Goal: Task Accomplishment & Management: Manage account settings

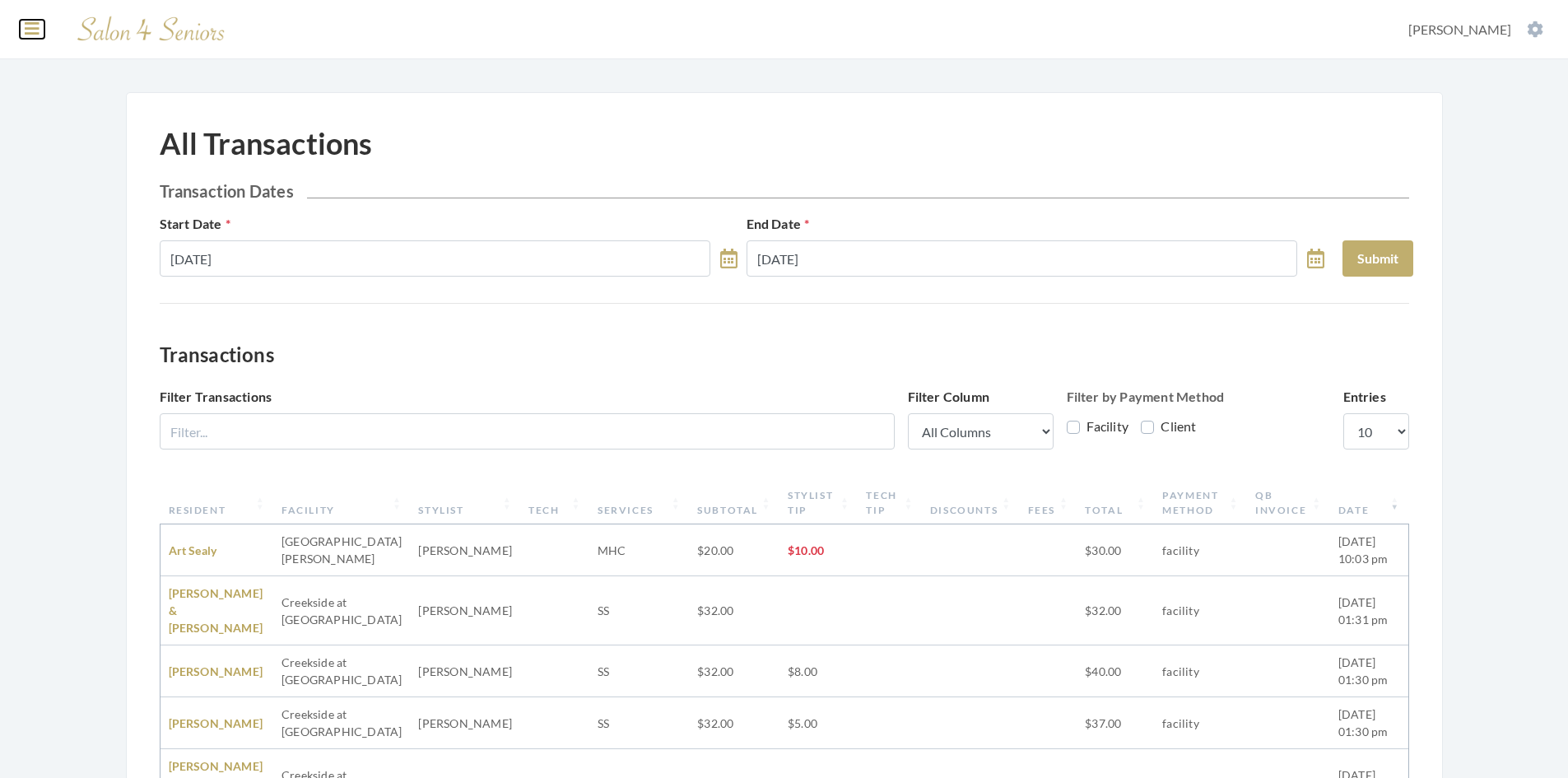
click at [26, 25] on icon at bounding box center [31, 28] width 15 height 17
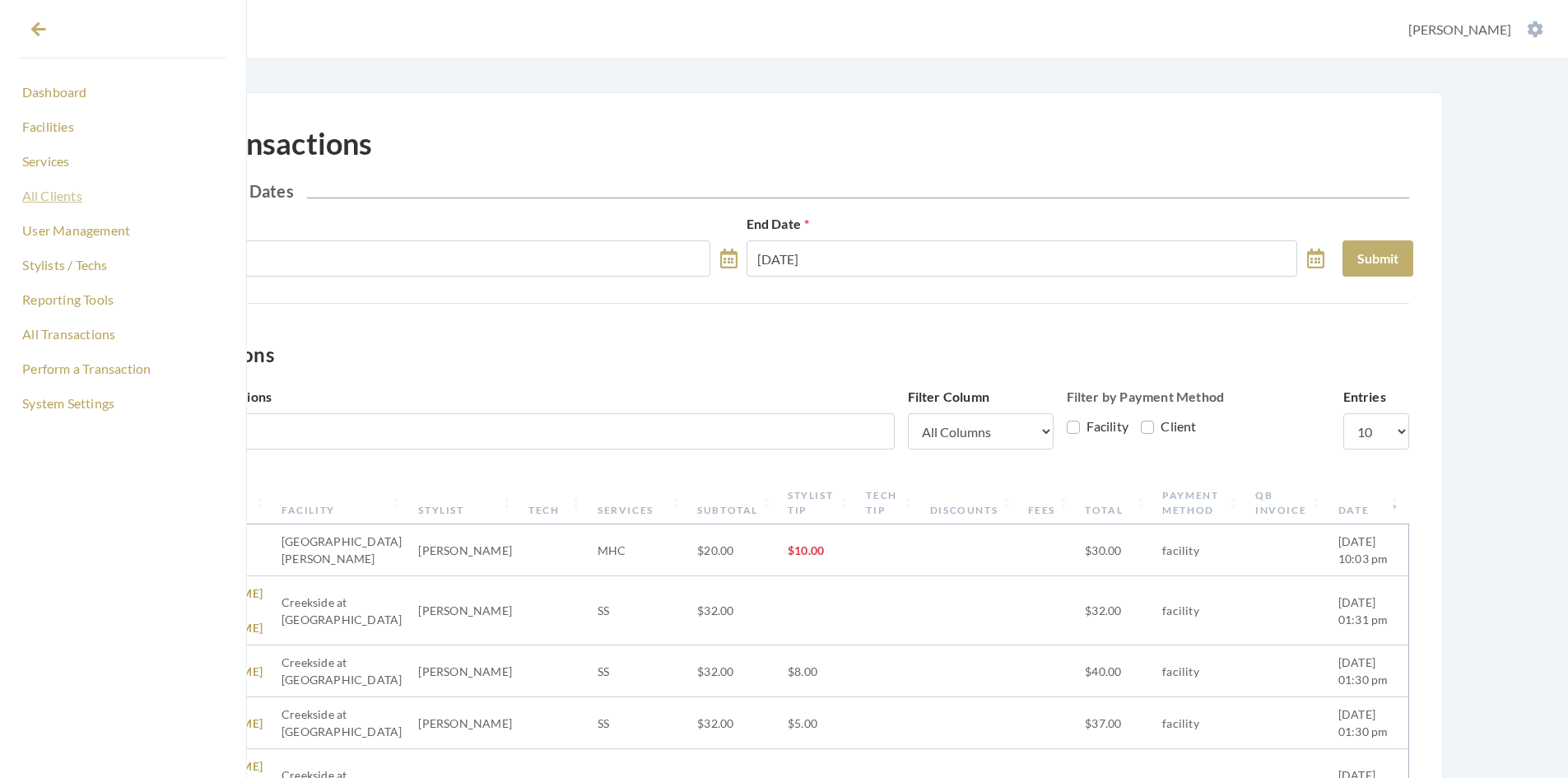
click at [59, 191] on link "All Clients" at bounding box center [122, 196] width 207 height 28
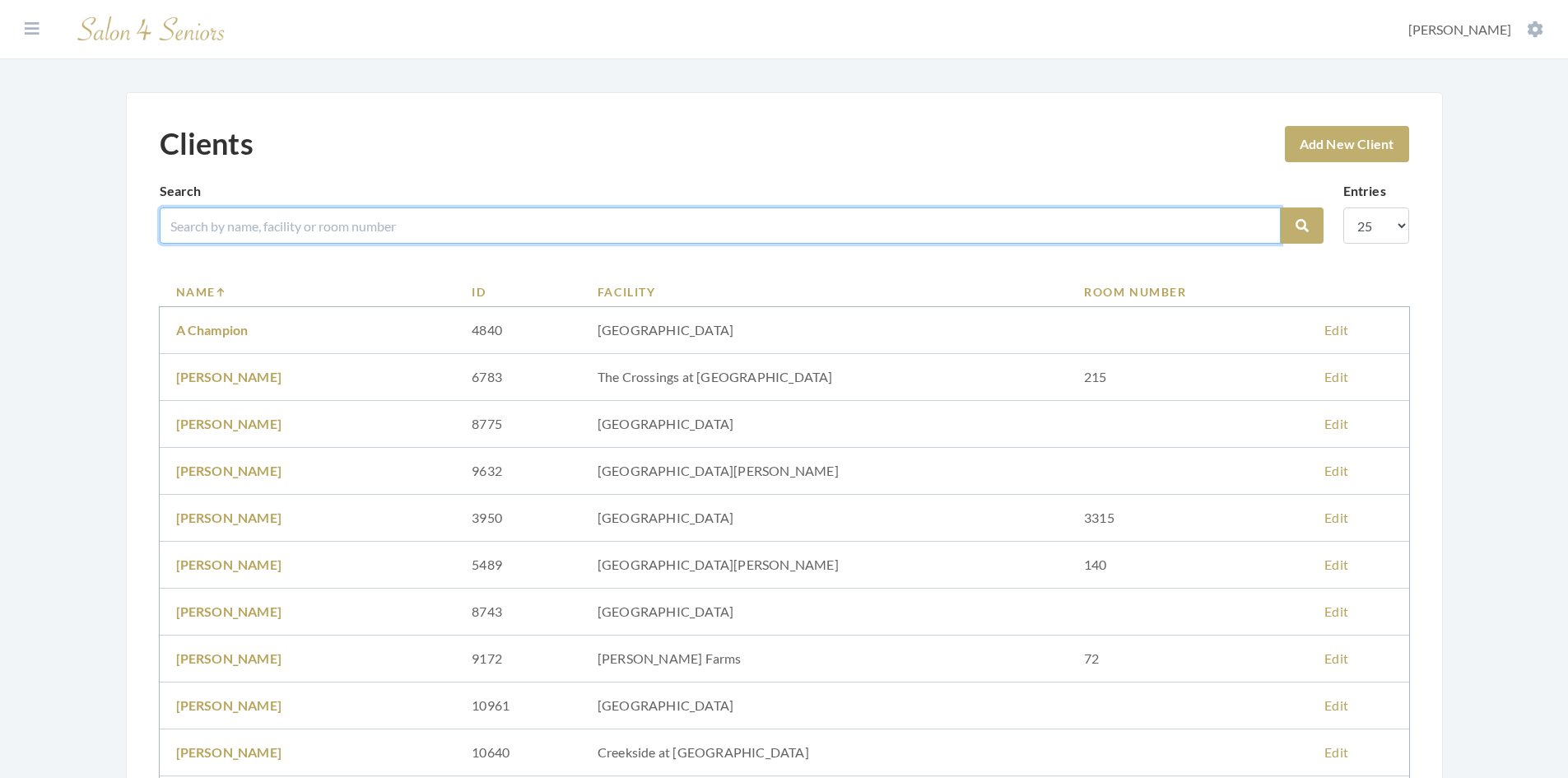
click at [283, 229] on input "search" at bounding box center [720, 225] width 1120 height 36
type input "PARKS"
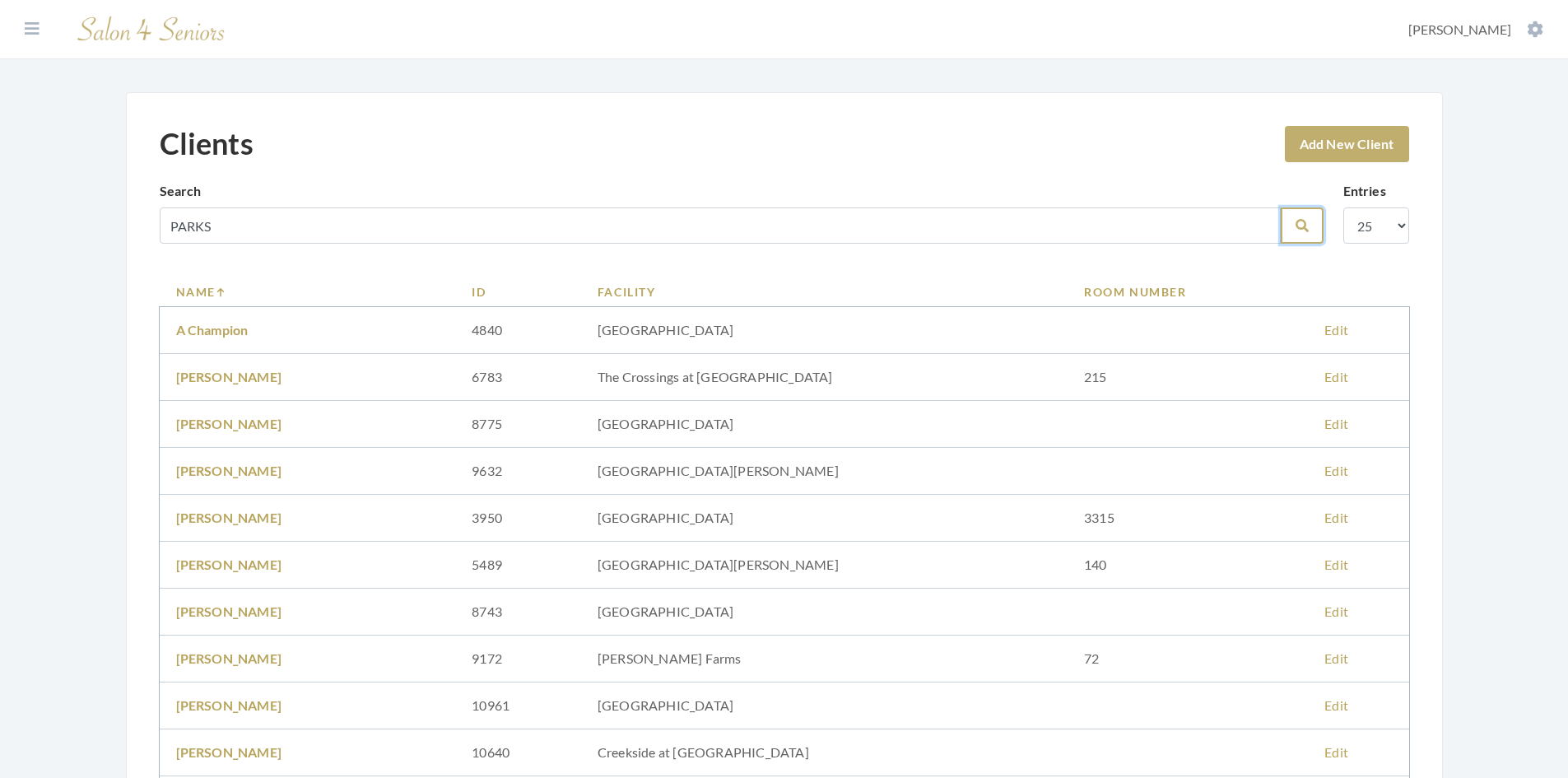
click at [1303, 224] on icon "submit" at bounding box center [1302, 224] width 13 height 13
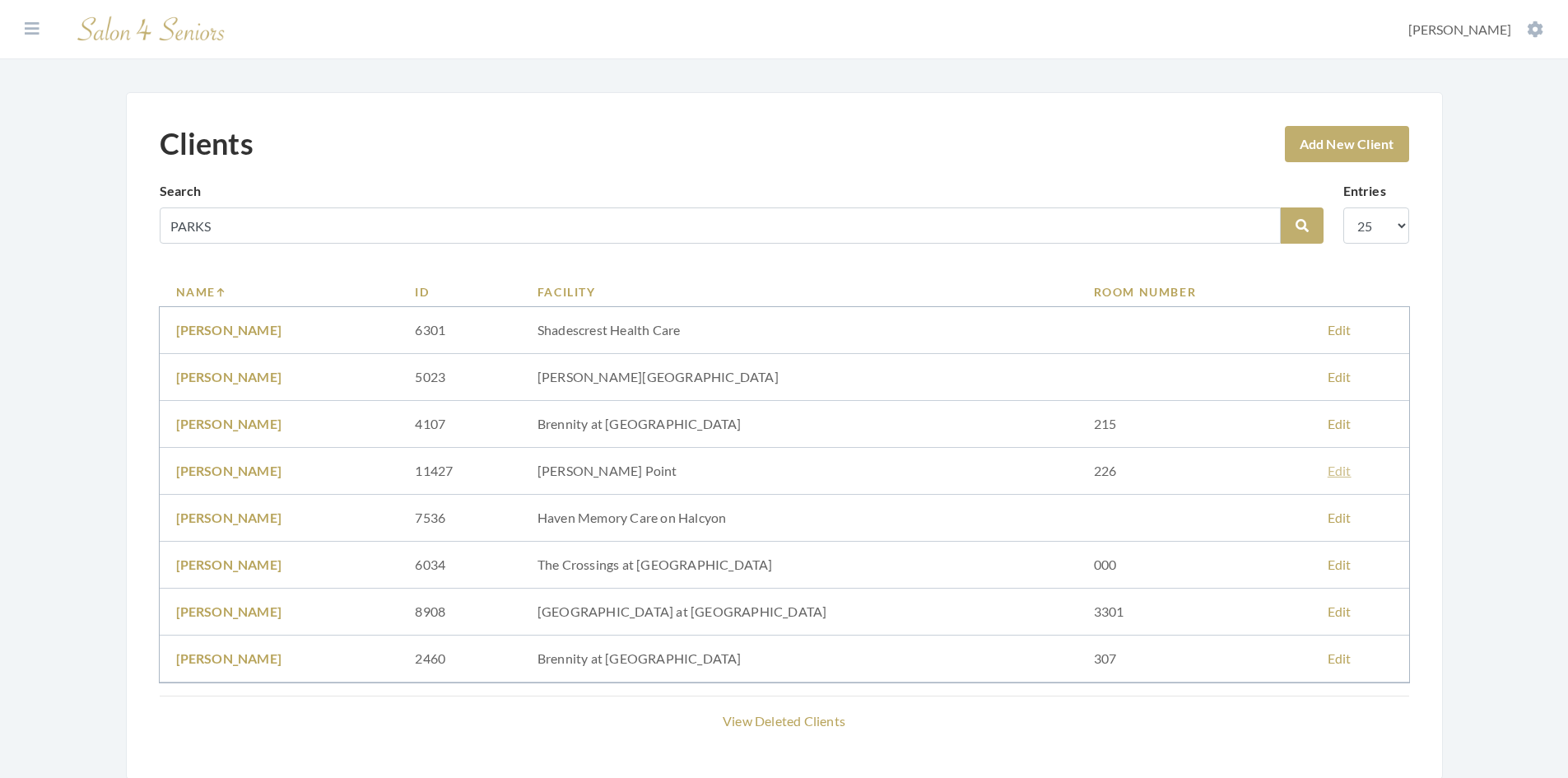
click at [1329, 470] on link "Edit" at bounding box center [1339, 470] width 24 height 16
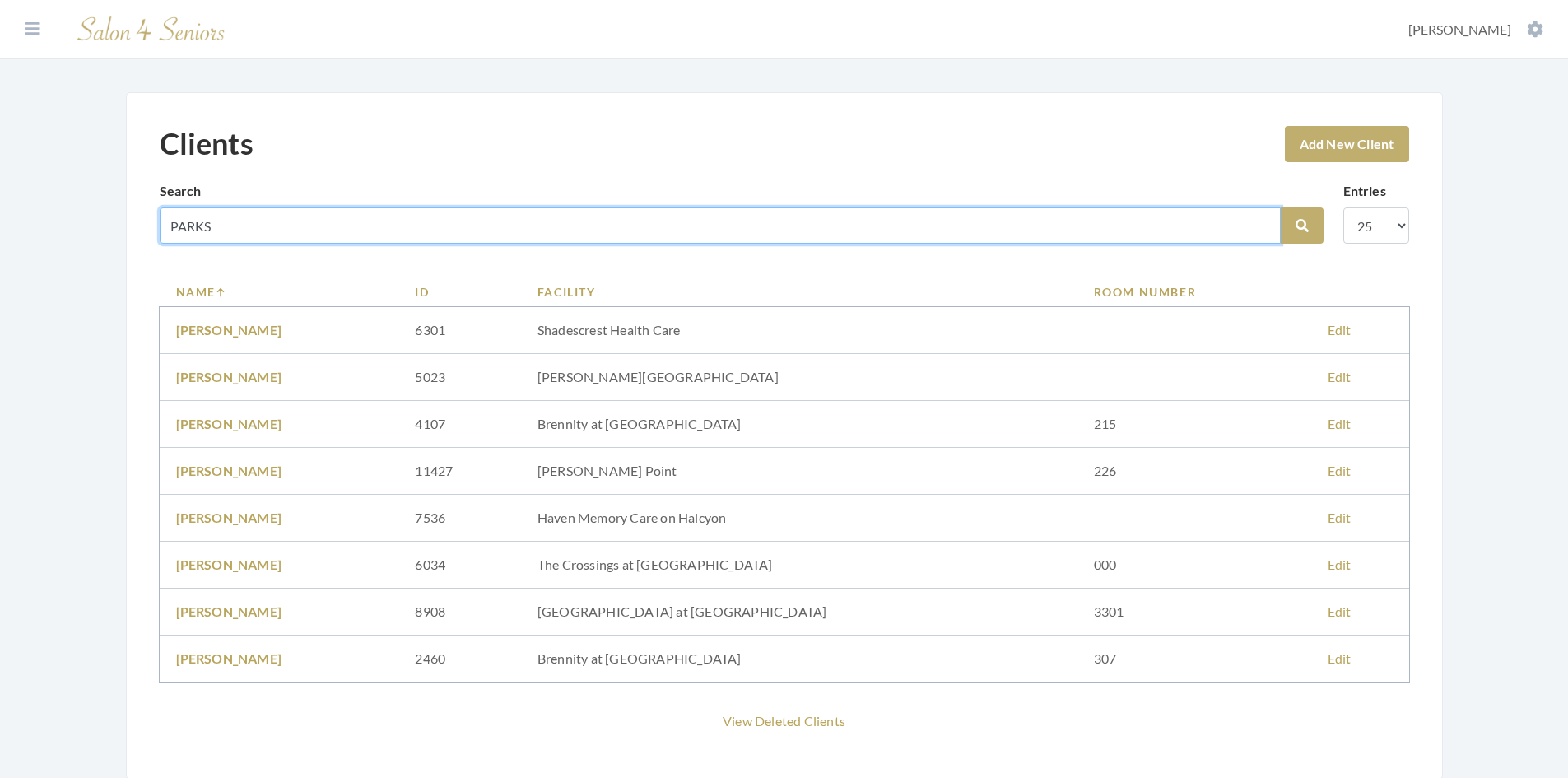
drag, startPoint x: 229, startPoint y: 222, endPoint x: 142, endPoint y: 228, distance: 87.2
click at [143, 226] on div "Clients Add New Client Search PARKS Search Entries 10 25 50 100 Name ID Facilit…" at bounding box center [784, 436] width 1316 height 688
type input "boone"
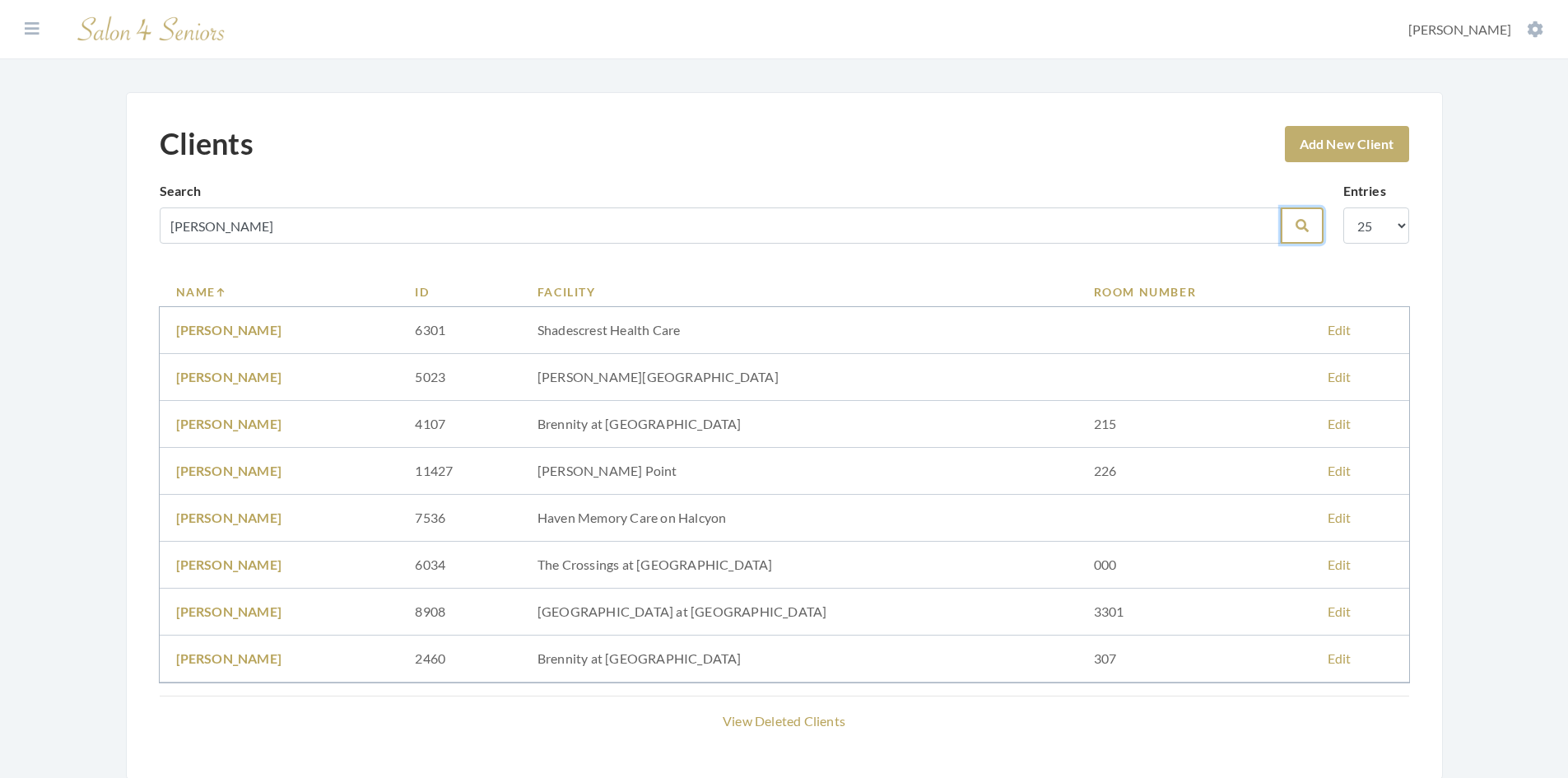
click at [1308, 233] on button "Search" at bounding box center [1302, 225] width 43 height 36
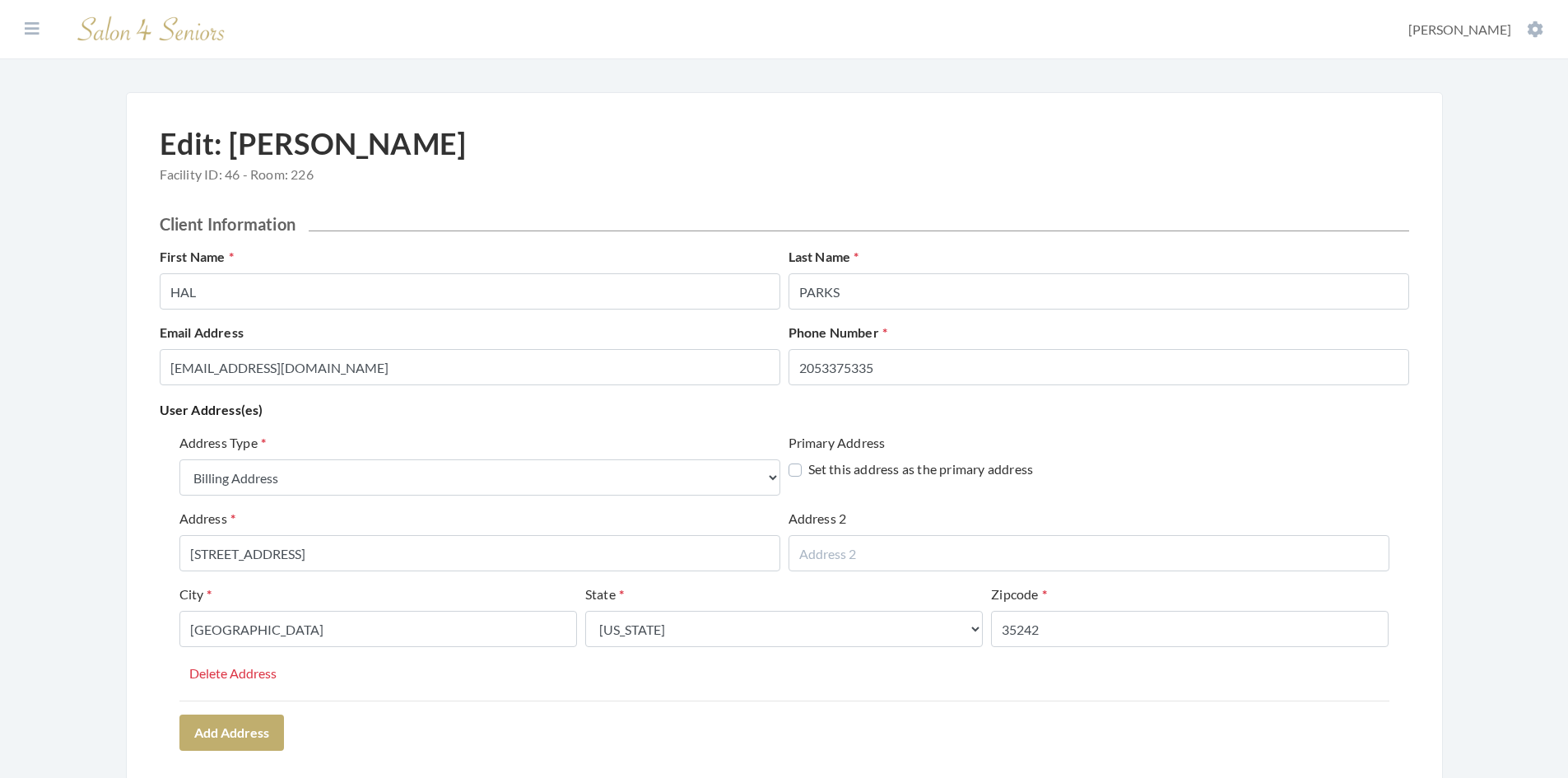
select select "billing"
select select "al"
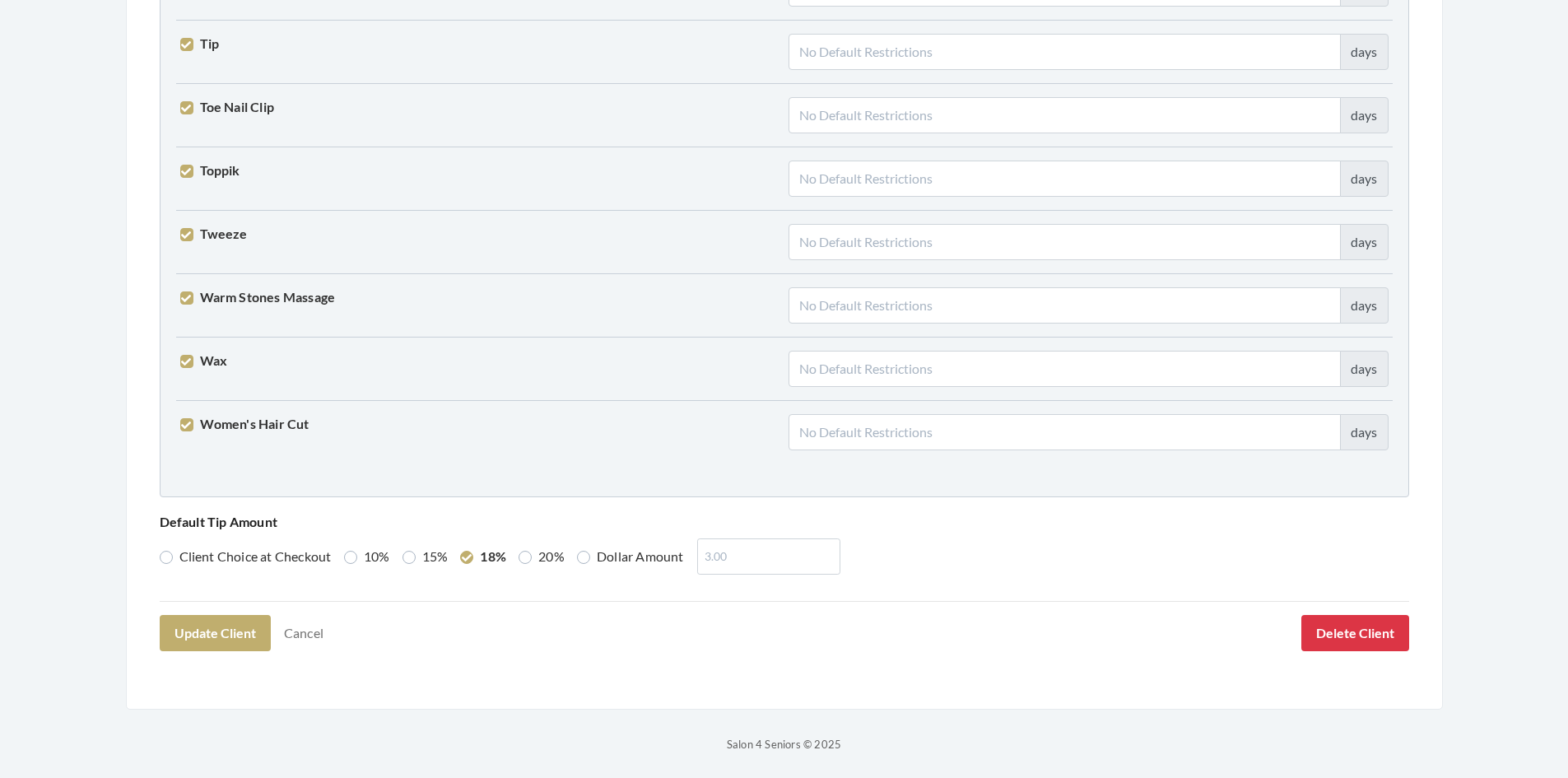
scroll to position [4056, 0]
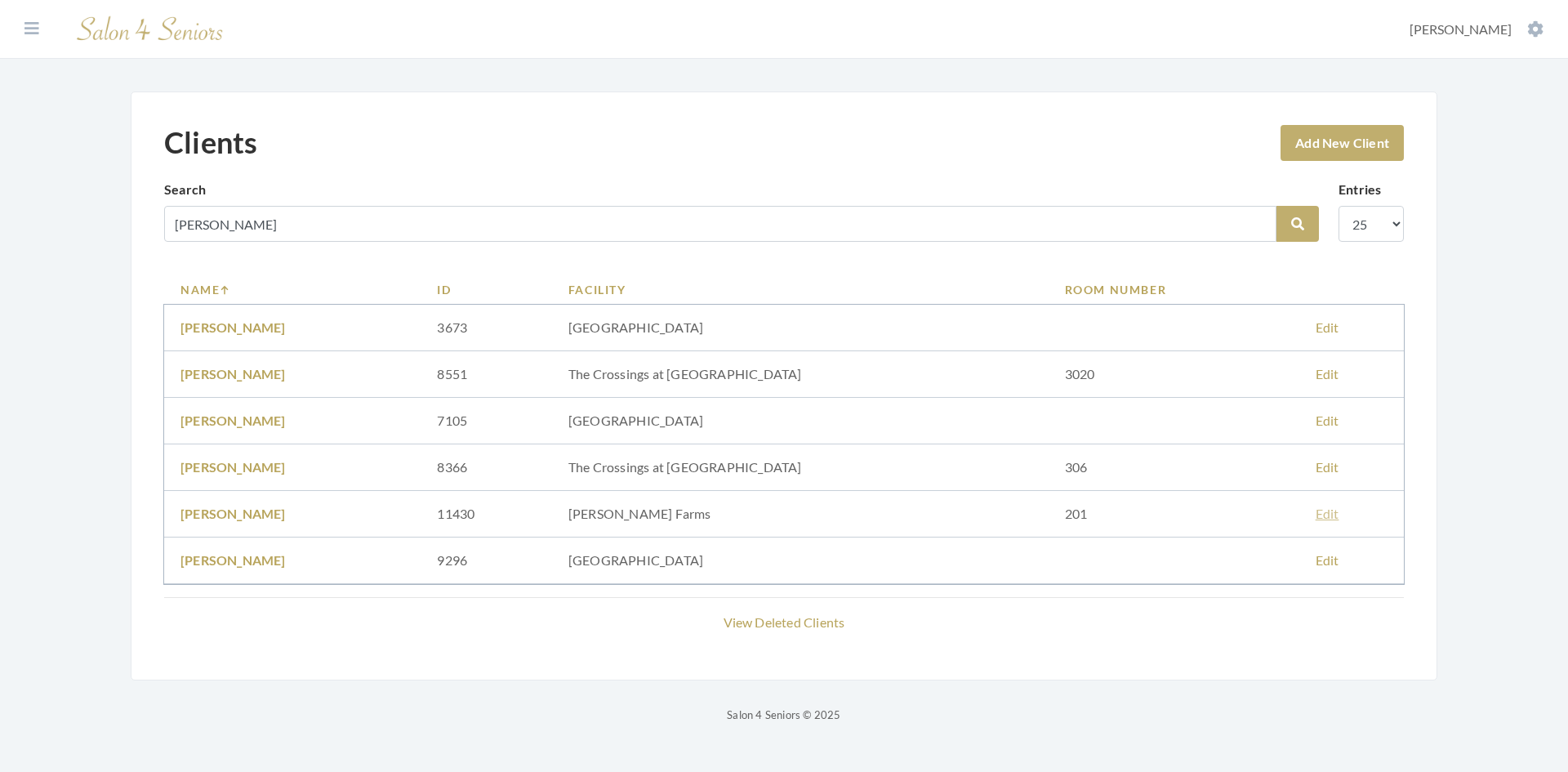
click at [1320, 509] on link "Edit" at bounding box center [1328, 513] width 23 height 16
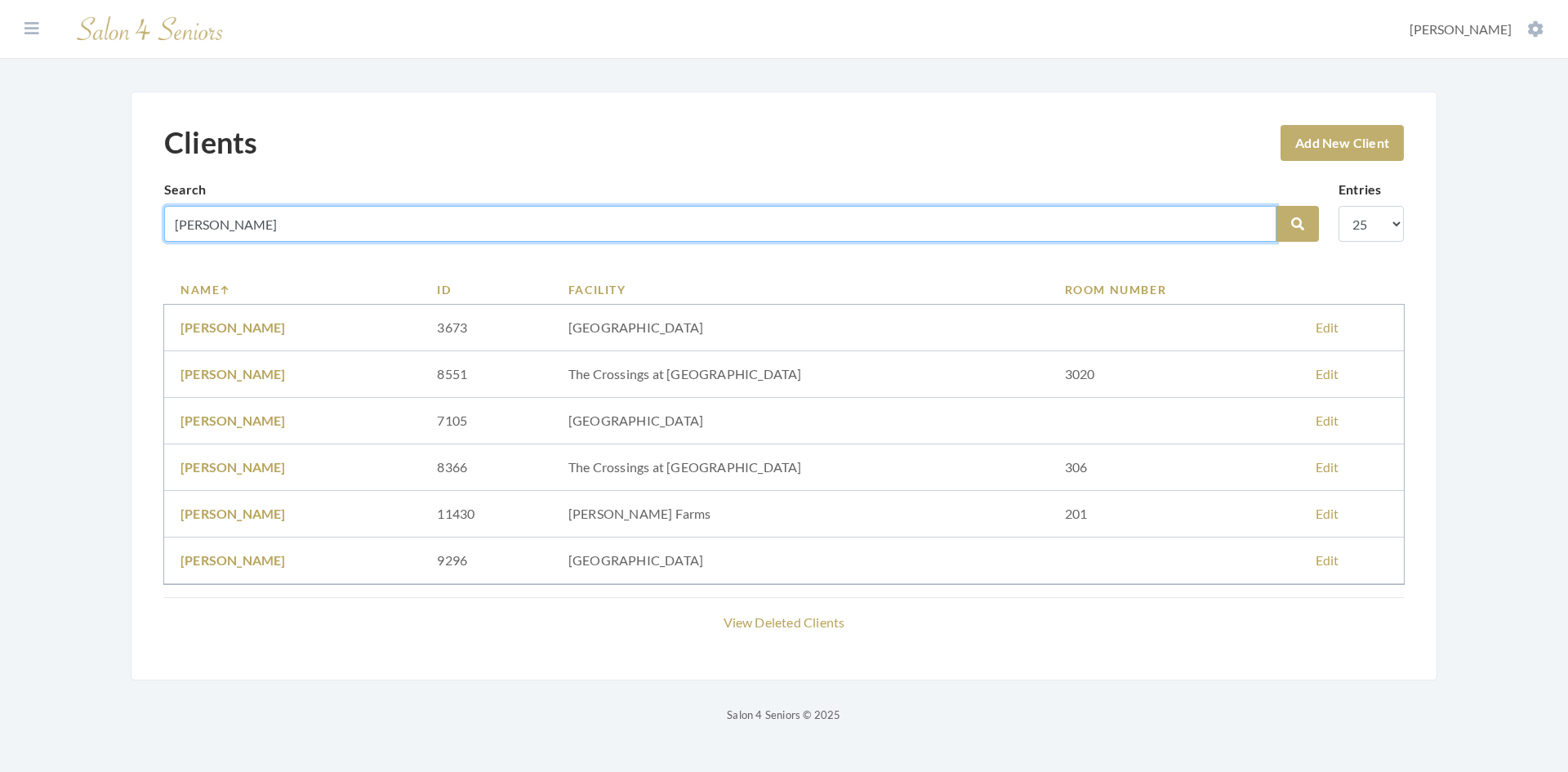
drag, startPoint x: 226, startPoint y: 229, endPoint x: 146, endPoint y: 228, distance: 80.0
click at [146, 228] on div "Clients Add New Client Search boone Search Entries 10 25 50 100 Name ID Facilit…" at bounding box center [784, 386] width 1307 height 589
type input "kaap"
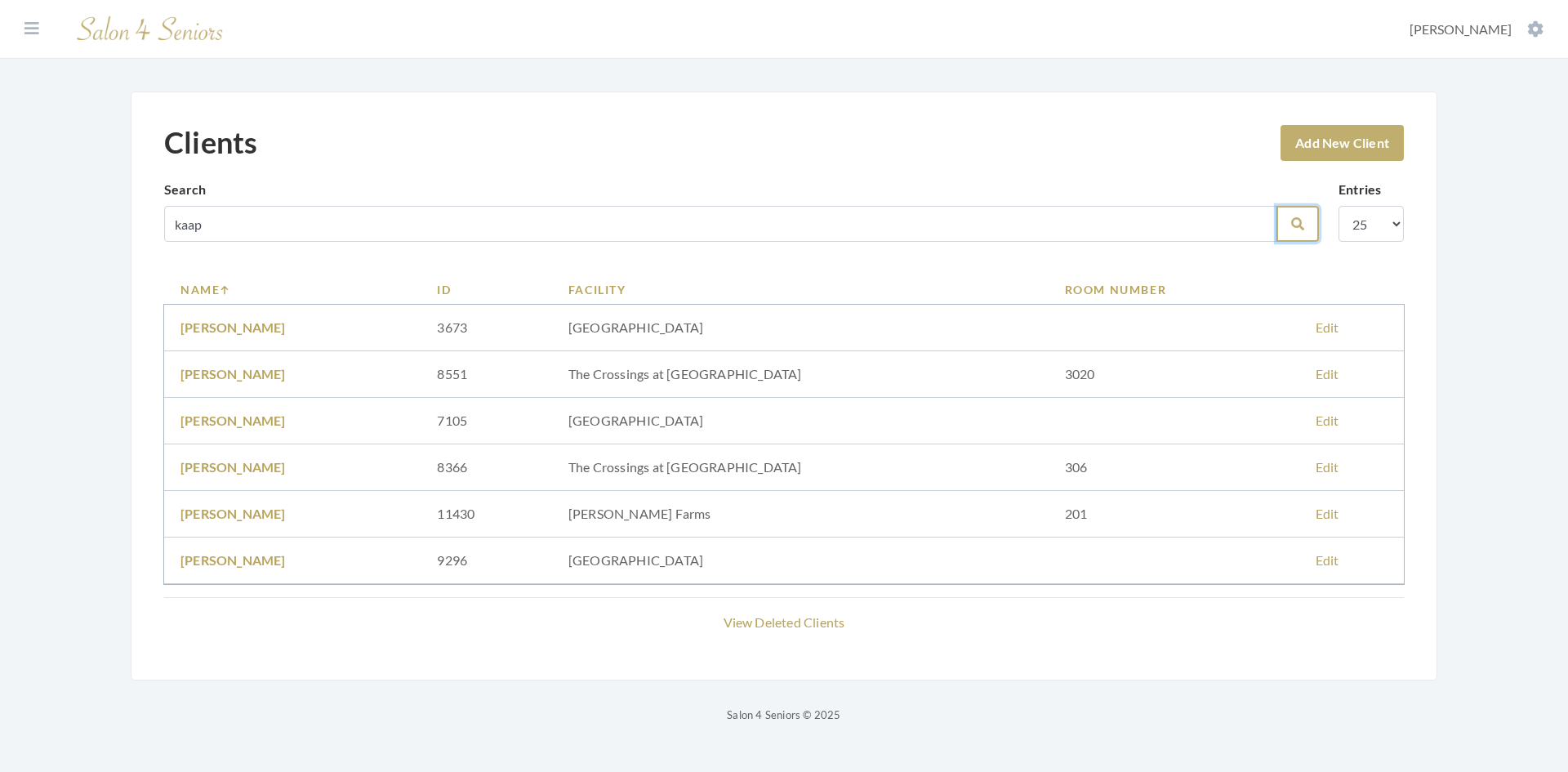
click at [1296, 228] on icon "submit" at bounding box center [1297, 223] width 13 height 13
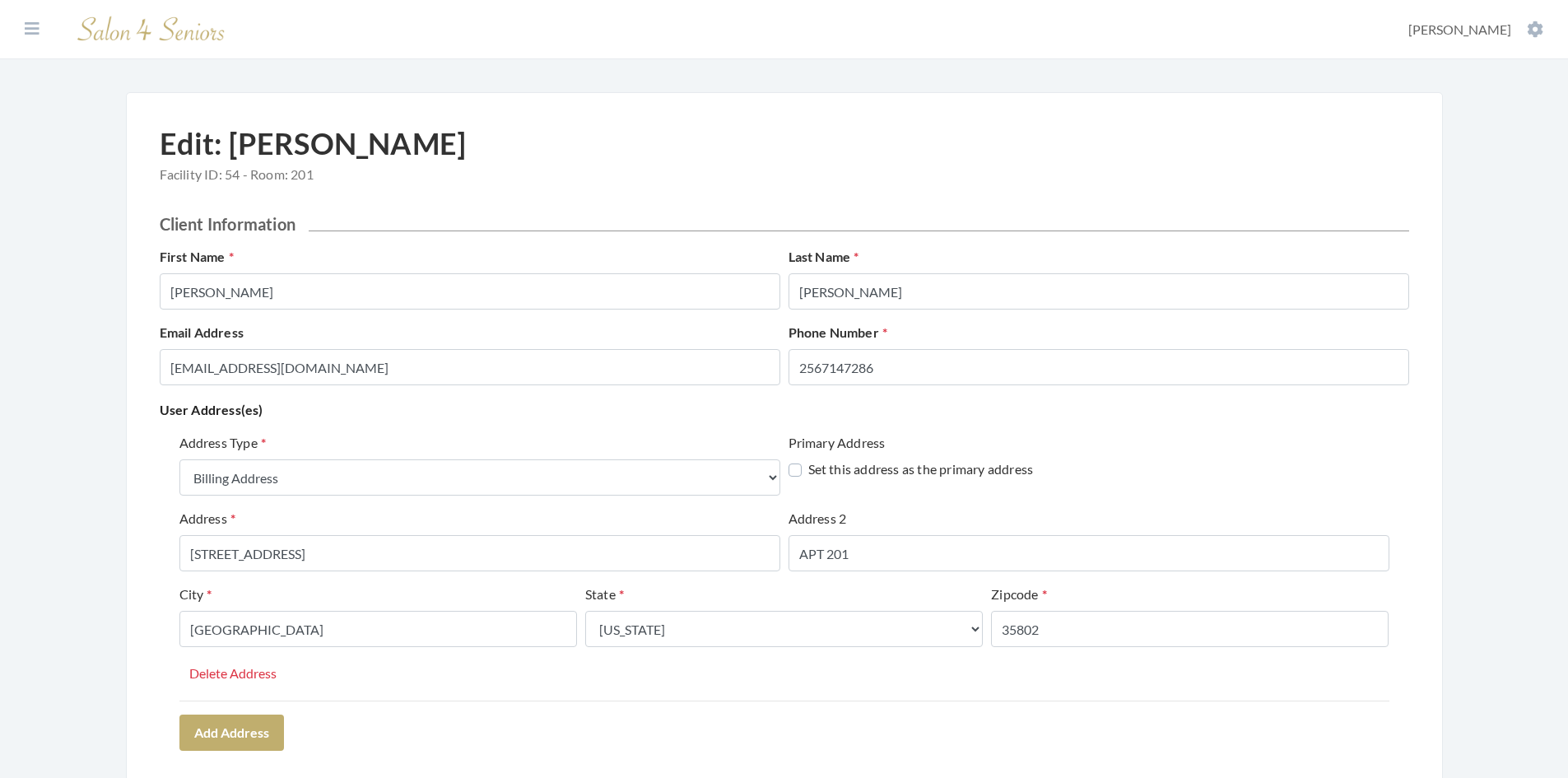
select select "billing"
select select "al"
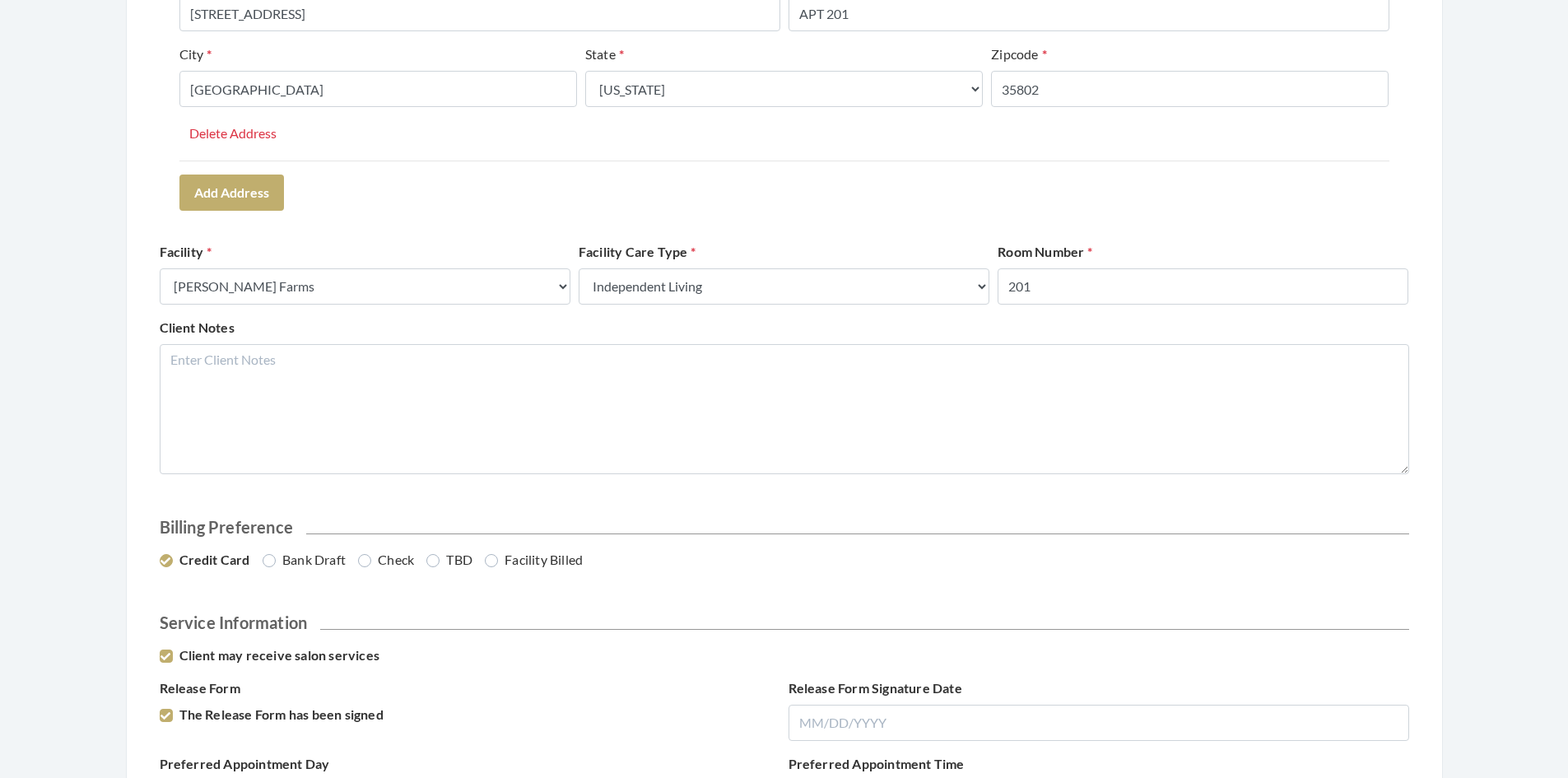
scroll to position [576, 0]
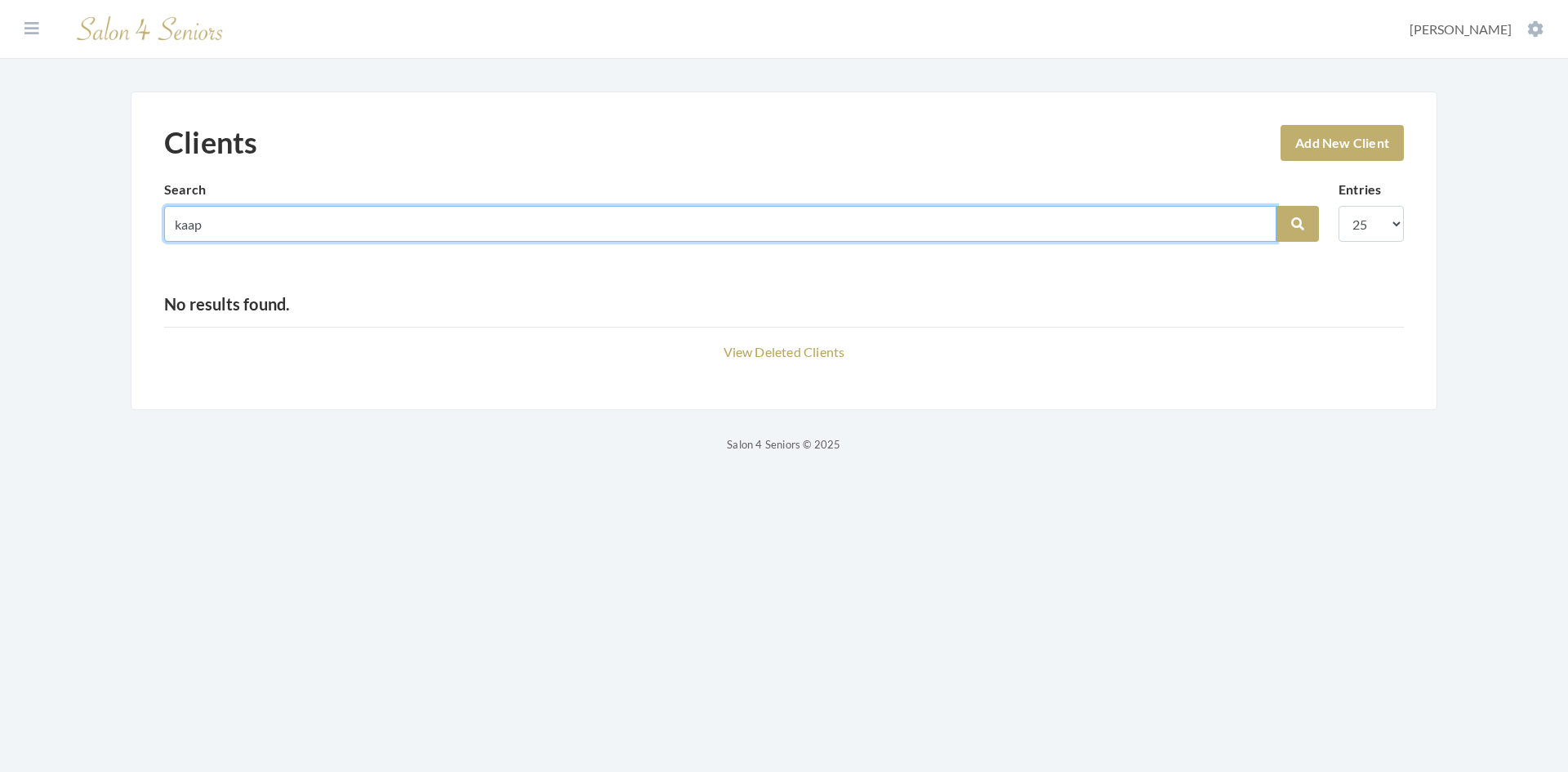
click at [219, 233] on input "kaap" at bounding box center [720, 224] width 1112 height 36
type input "[PERSON_NAME]"
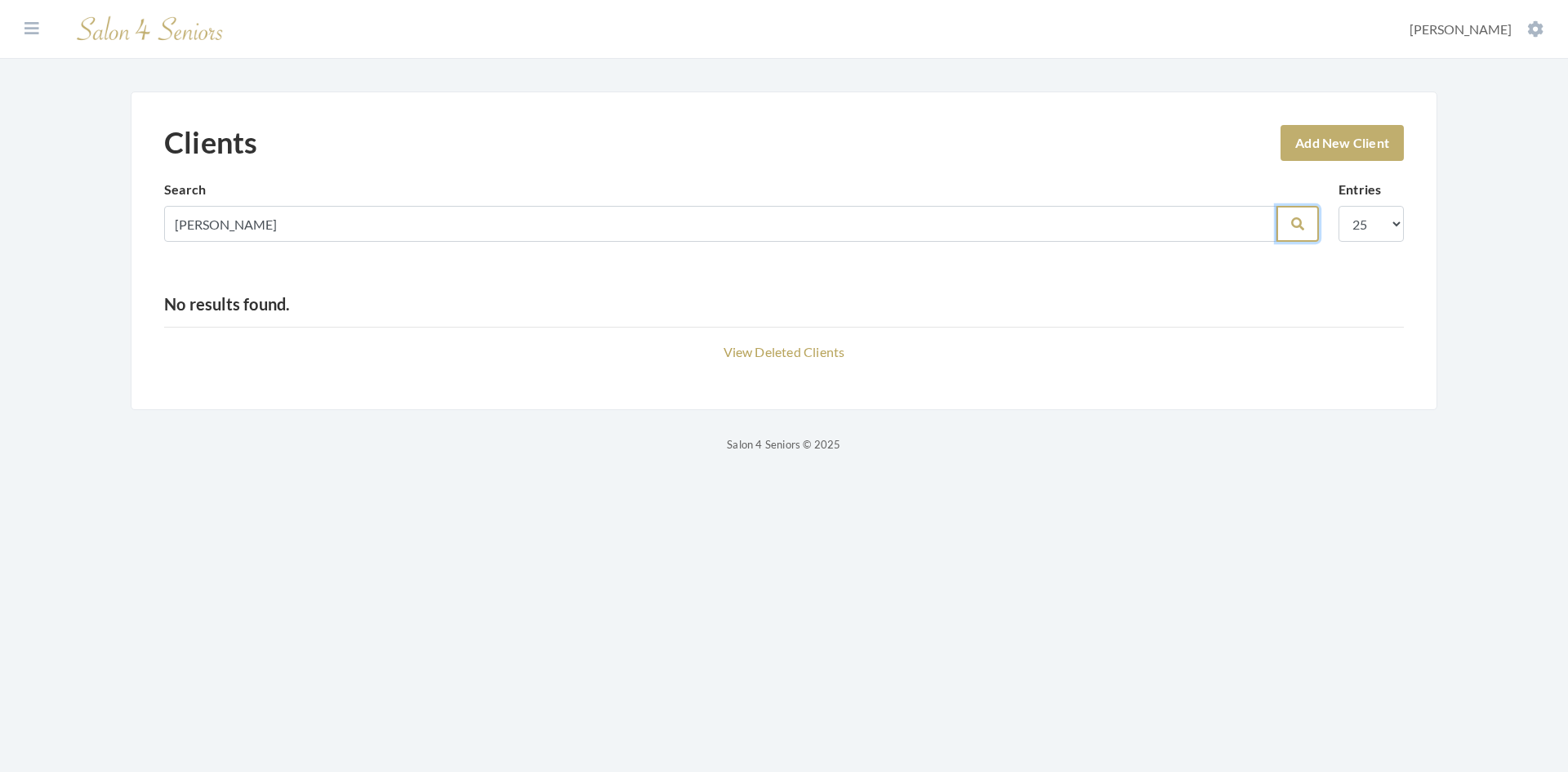
click at [1307, 223] on button "Search" at bounding box center [1298, 224] width 43 height 36
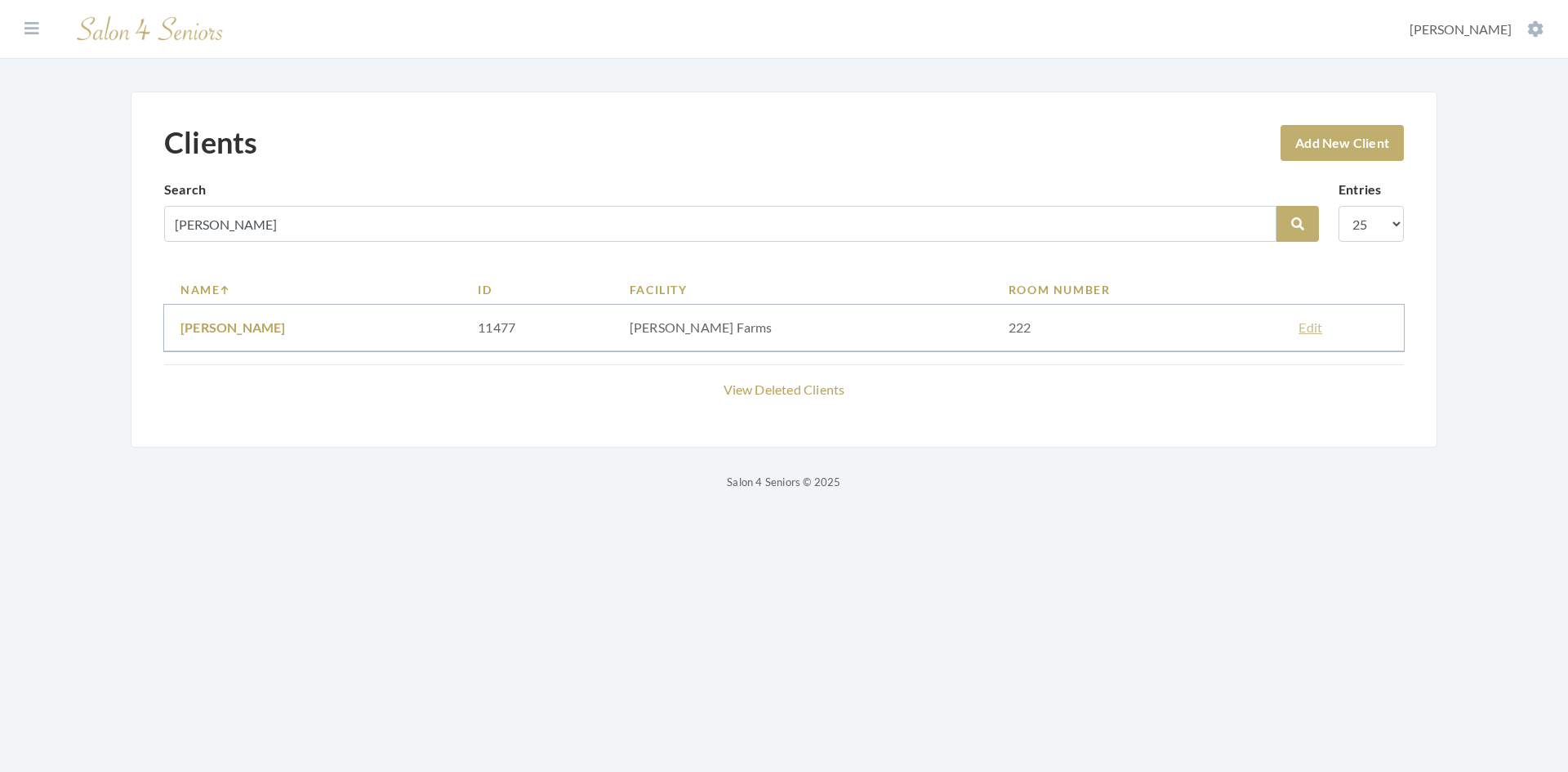
click at [1299, 326] on link "Edit" at bounding box center [1310, 328] width 23 height 16
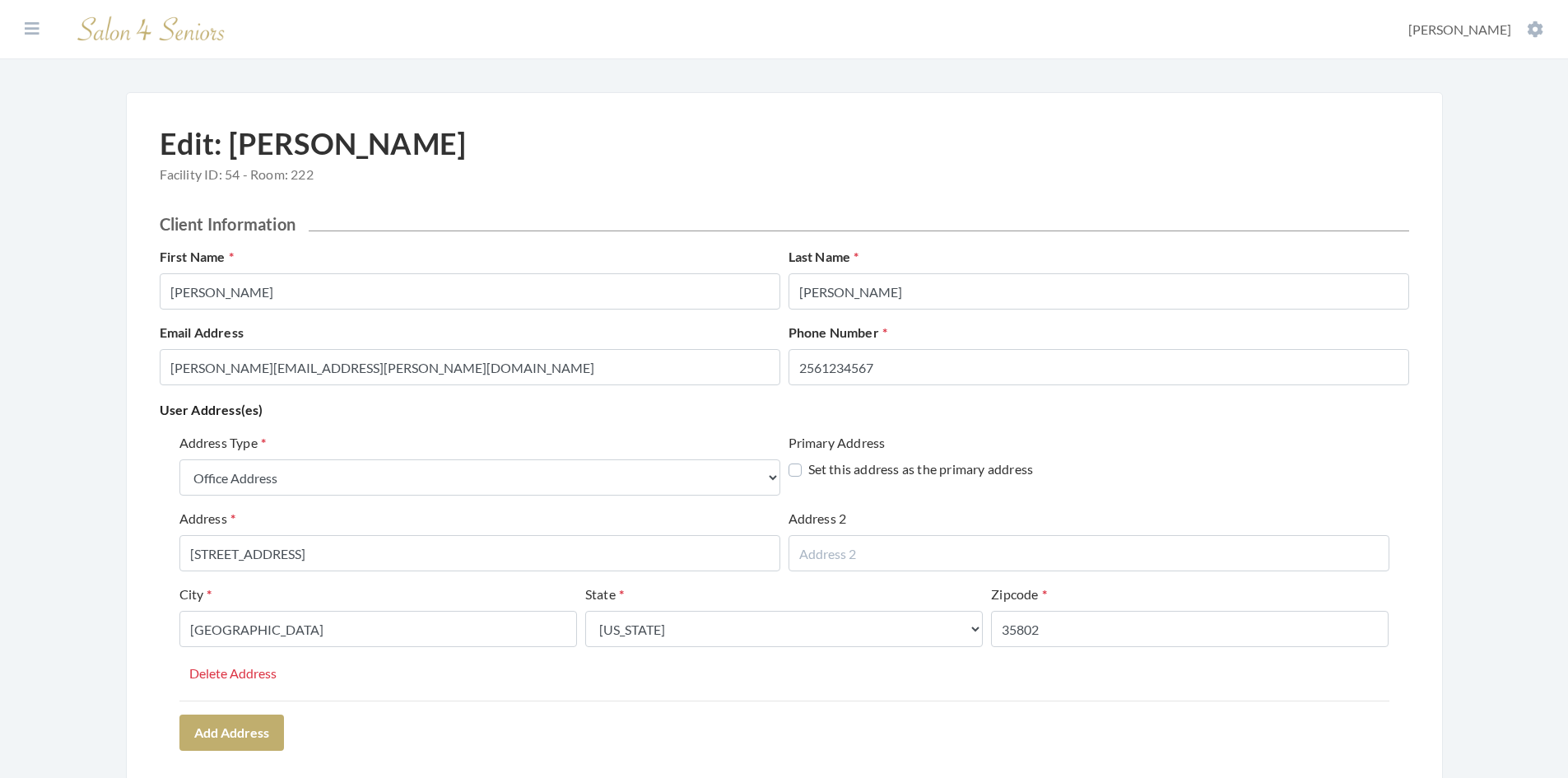
select select "office"
select select "al"
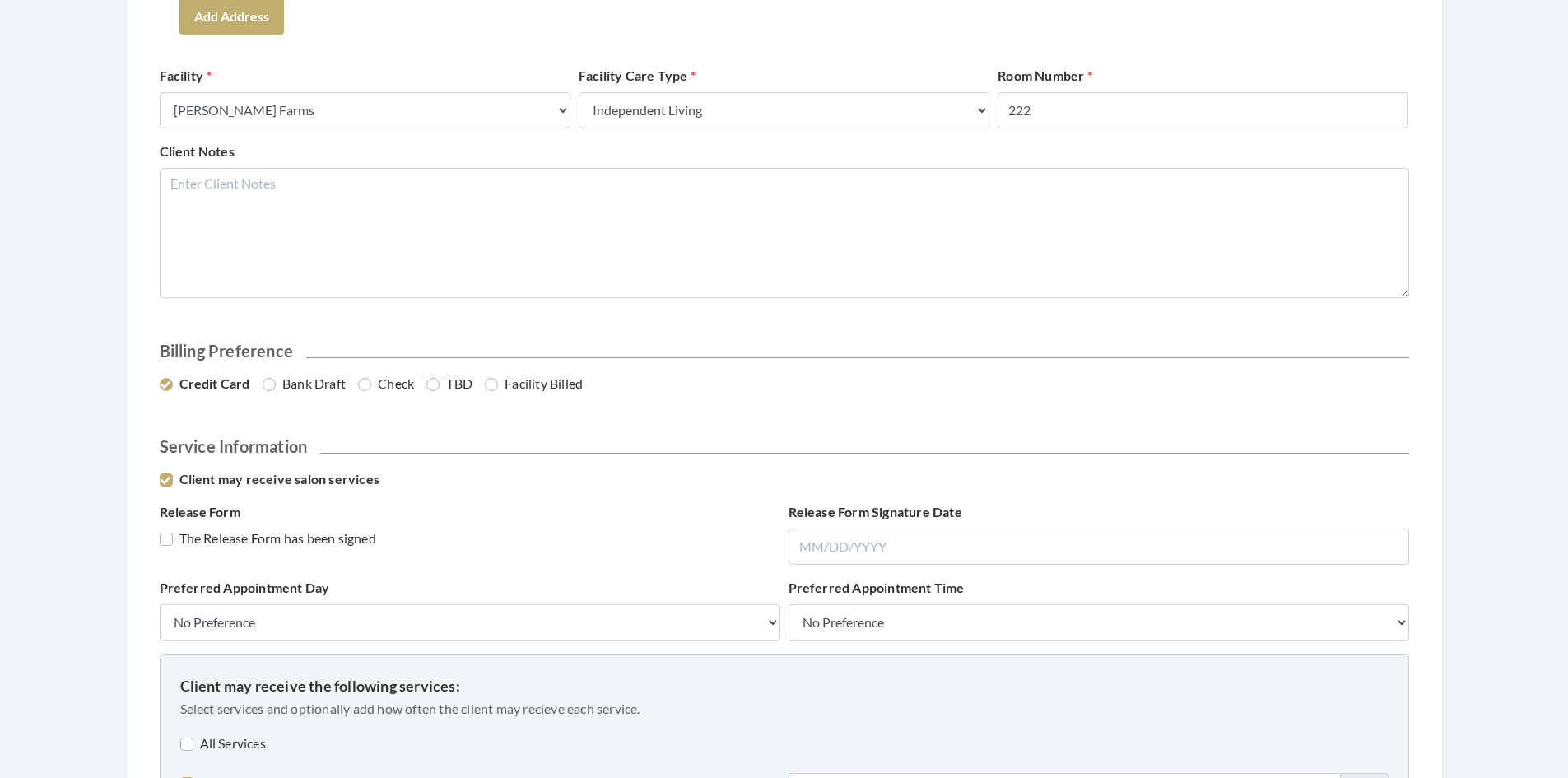
scroll to position [741, 0]
